Goal: Find specific page/section: Find specific page/section

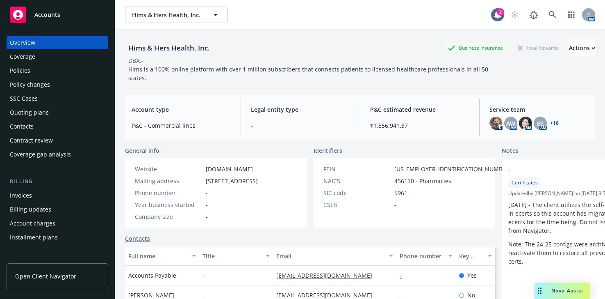
click at [38, 14] on span "Accounts" at bounding box center [47, 14] width 26 height 7
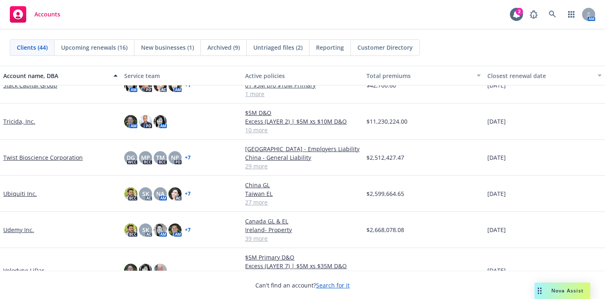
scroll to position [1013, 0]
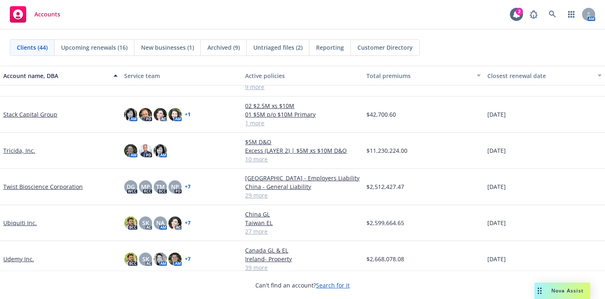
click at [16, 188] on link "Twist Bioscience Corporation" at bounding box center [43, 186] width 80 height 9
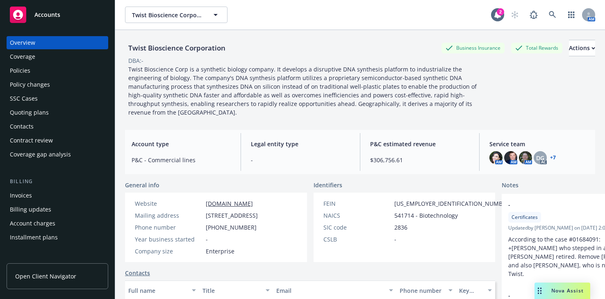
scroll to position [200, 0]
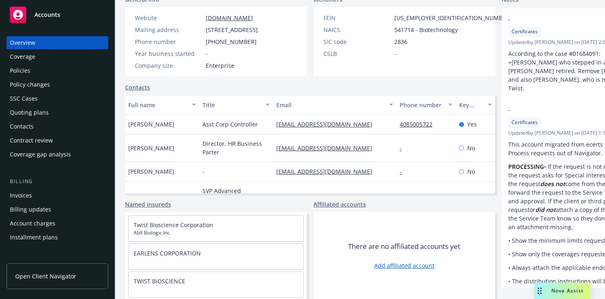
click at [23, 113] on div "Quoting plans" at bounding box center [29, 112] width 39 height 13
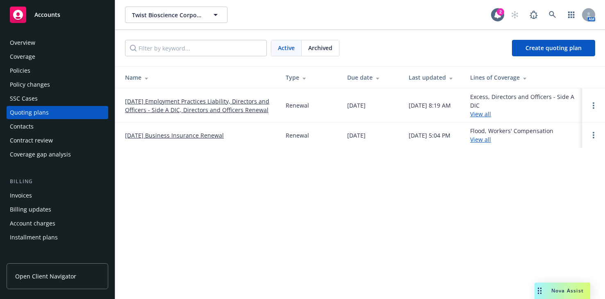
click at [18, 72] on div "Policies" at bounding box center [20, 70] width 21 height 13
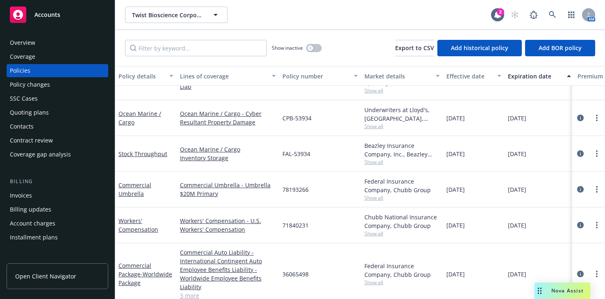
scroll to position [853, 0]
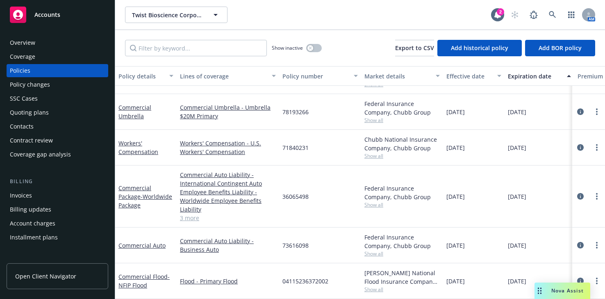
click at [208, 73] on div "Lines of coverage" at bounding box center [223, 76] width 87 height 9
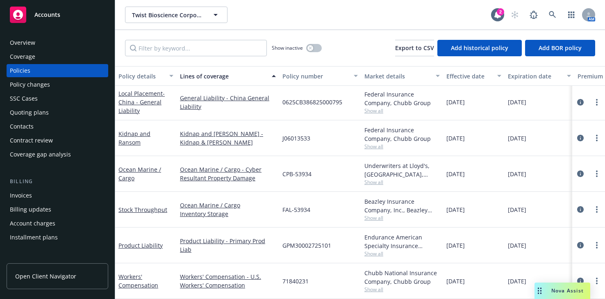
click at [208, 73] on div "Lines of coverage" at bounding box center [223, 76] width 87 height 9
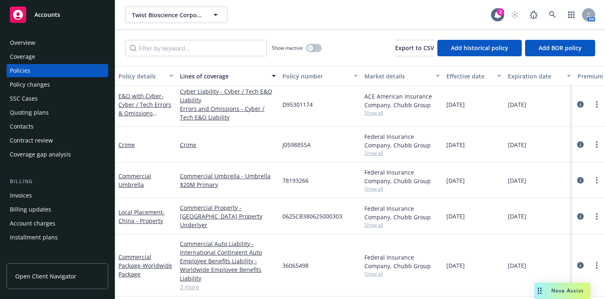
click at [274, 76] on div "button" at bounding box center [275, 75] width 4 height 19
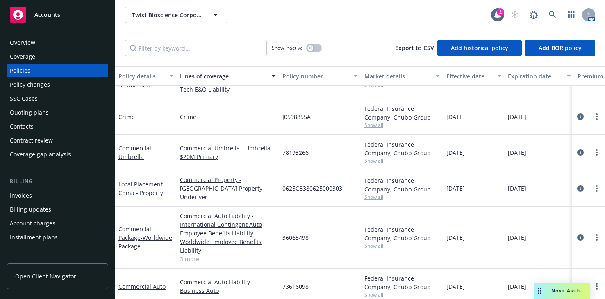
scroll to position [863, 0]
